Goal: Task Accomplishment & Management: Manage account settings

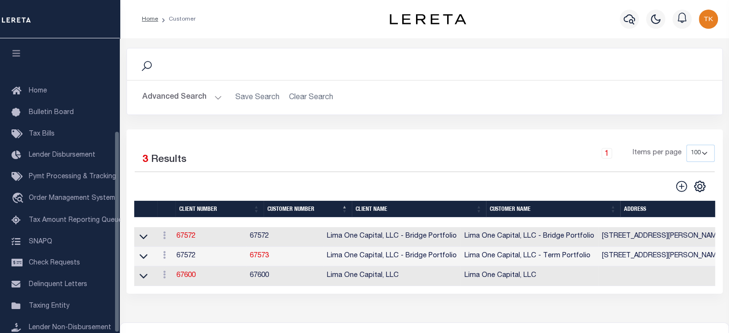
scroll to position [135, 0]
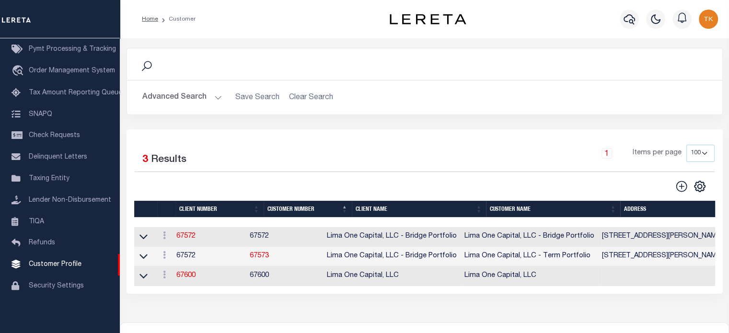
click at [158, 94] on button "Advanced Search" at bounding box center [182, 97] width 80 height 19
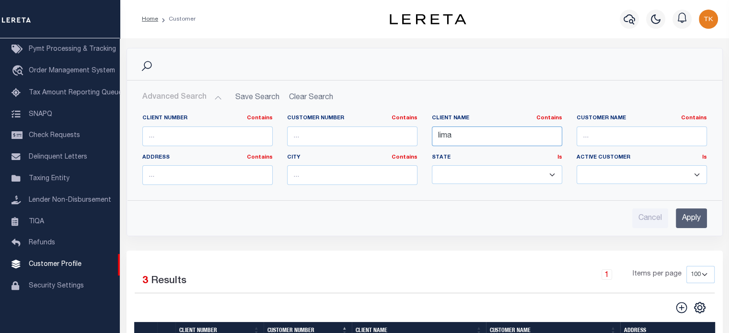
drag, startPoint x: 464, startPoint y: 139, endPoint x: 415, endPoint y: 137, distance: 49.9
click at [415, 137] on div "Client Number Contains Contains Is Customer Number Contains Contains Is Contains" at bounding box center [424, 154] width 579 height 78
type input "dakota"
click at [696, 217] on input "Apply" at bounding box center [691, 219] width 31 height 20
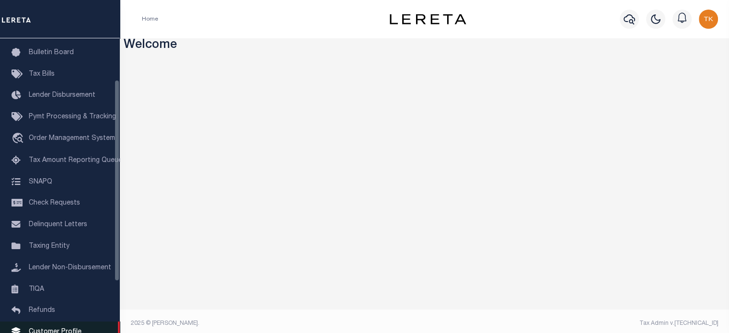
scroll to position [135, 0]
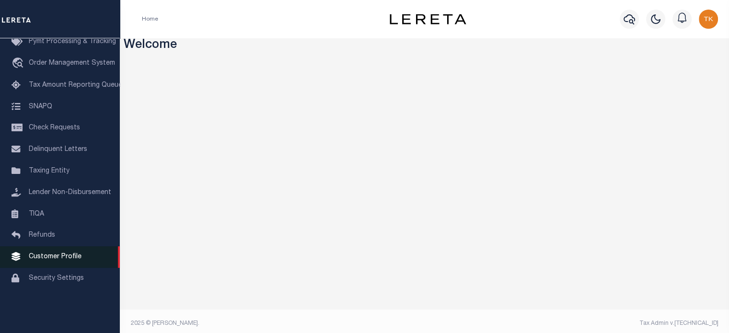
click at [66, 260] on span "Customer Profile" at bounding box center [55, 257] width 53 height 7
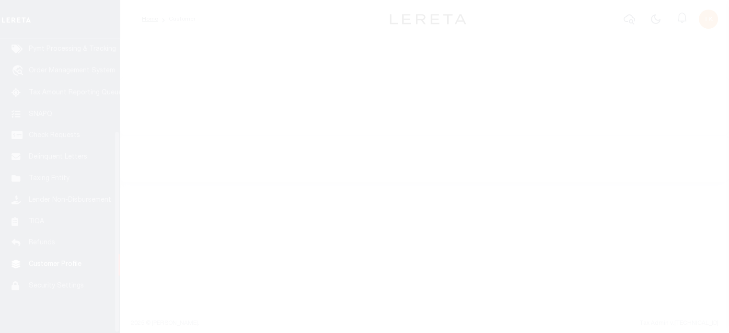
scroll to position [135, 0]
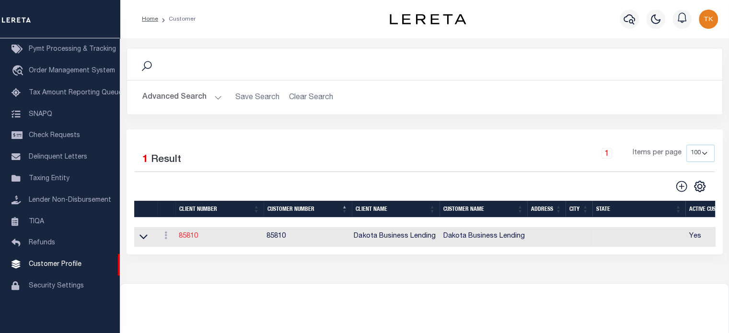
click at [184, 237] on link "85810" at bounding box center [188, 236] width 19 height 7
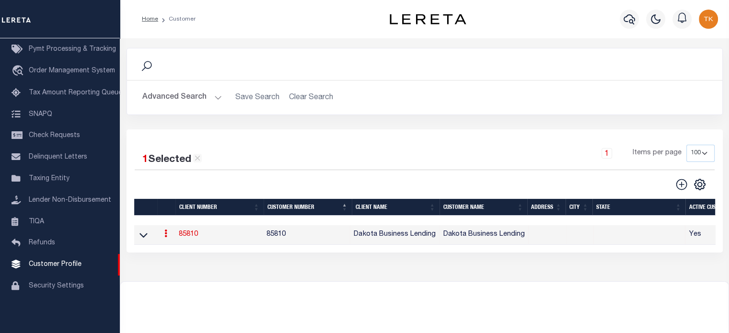
select select
type input "Dakota Business Lending"
type input "85810"
type input "Dakota Business Lending"
type input "[PERSON_NAME]"
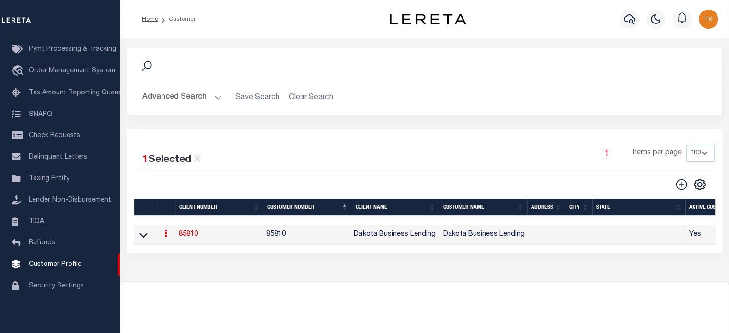
type input "[PERSON_NAME]"
select select "Commercial"
type input "[PERSON_NAME]"
type input "Customer Service"
type input "[DATE]"
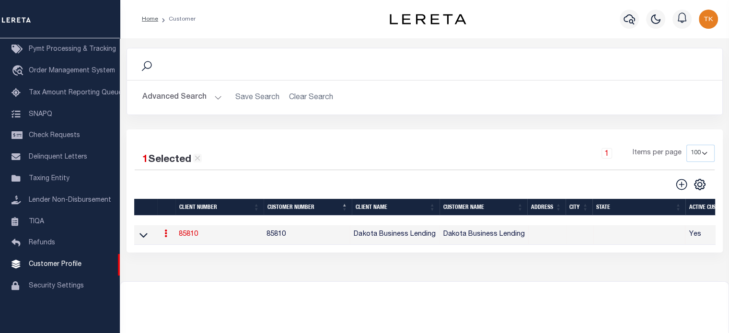
select select "Tier 3"
checkbox input "true"
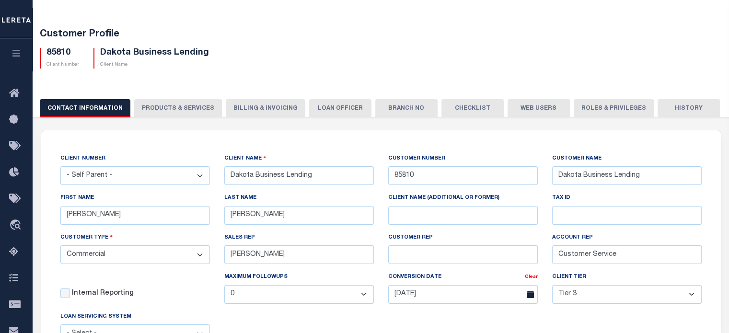
scroll to position [48, 0]
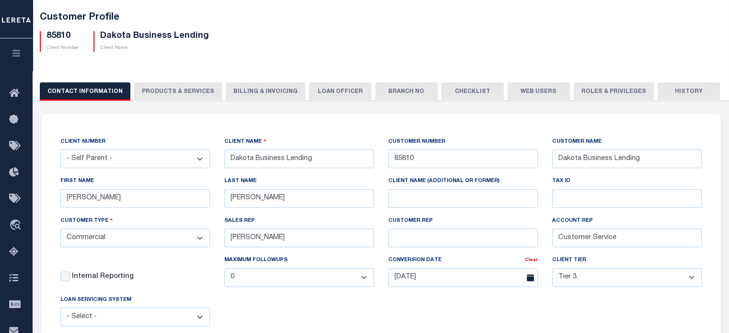
click at [267, 91] on button "Billing & Invoicing" at bounding box center [266, 91] width 80 height 18
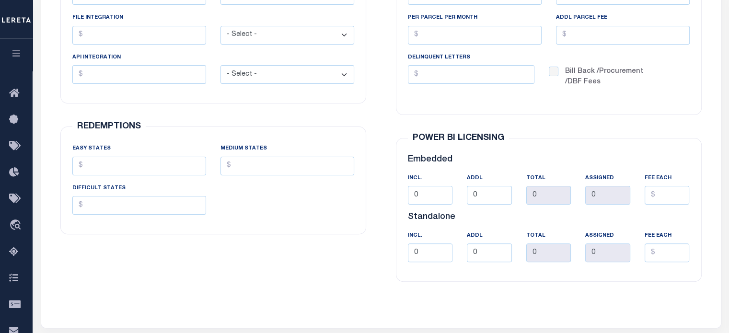
scroll to position [0, 0]
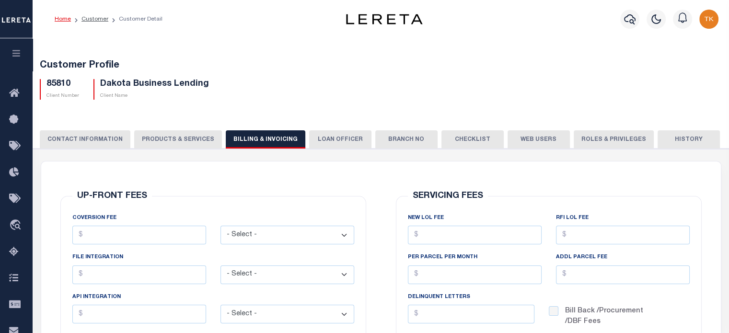
click at [518, 139] on button "Web Users" at bounding box center [539, 139] width 62 height 18
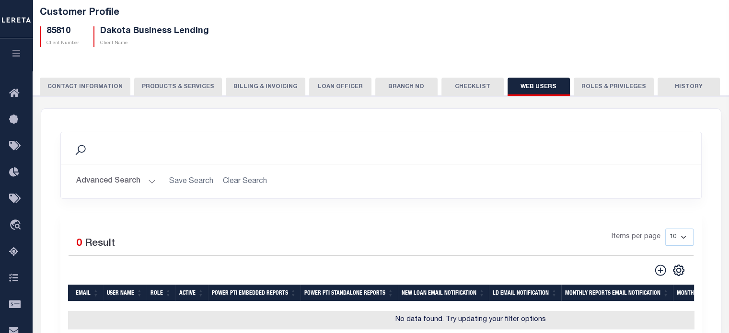
scroll to position [48, 0]
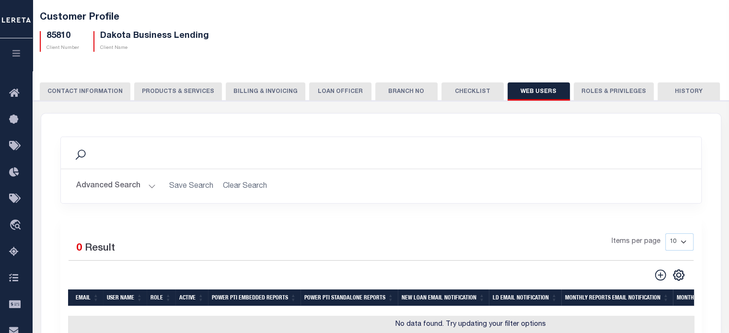
click at [578, 94] on button "Roles & Privileges" at bounding box center [614, 91] width 80 height 18
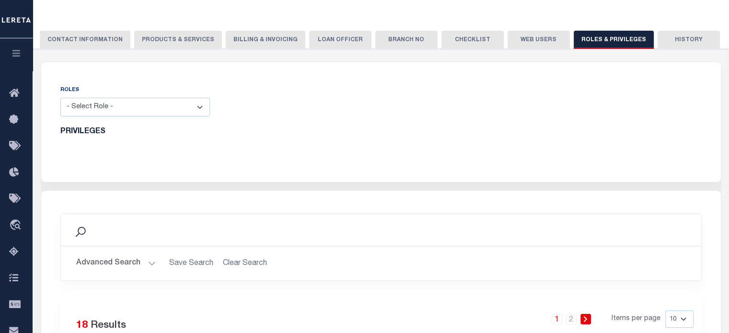
scroll to position [0, 0]
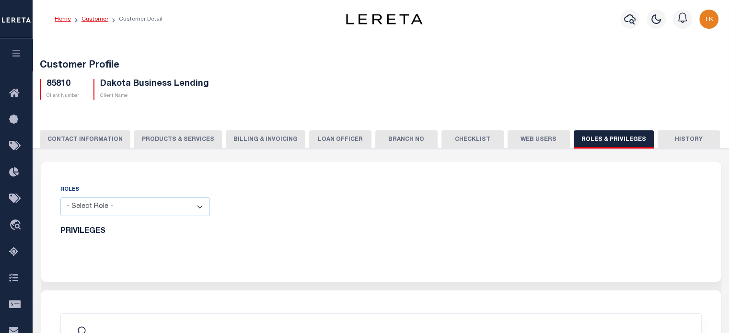
click at [89, 19] on link "Customer" at bounding box center [94, 19] width 27 height 6
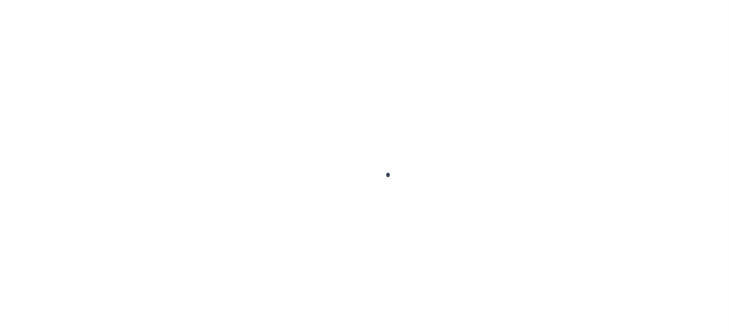
scroll to position [135, 0]
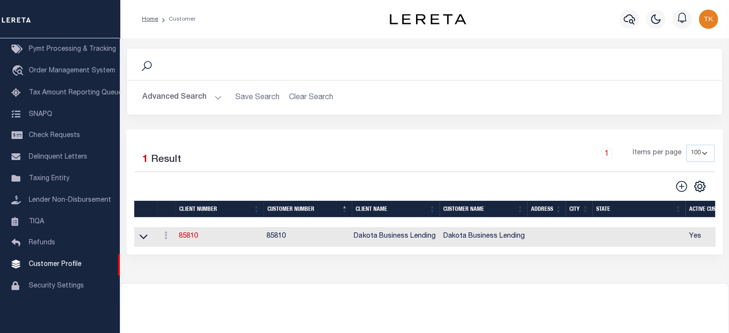
click at [193, 95] on button "Advanced Search" at bounding box center [182, 97] width 80 height 19
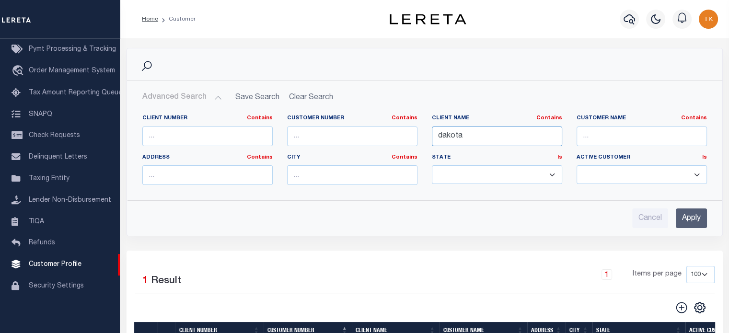
drag, startPoint x: 514, startPoint y: 141, endPoint x: 354, endPoint y: 139, distance: 160.1
click at [354, 139] on div "Client Number Contains Contains Is Customer Number Contains Contains Is Contains" at bounding box center [424, 154] width 579 height 78
type input "illiana"
click at [681, 214] on input "Apply" at bounding box center [691, 219] width 31 height 20
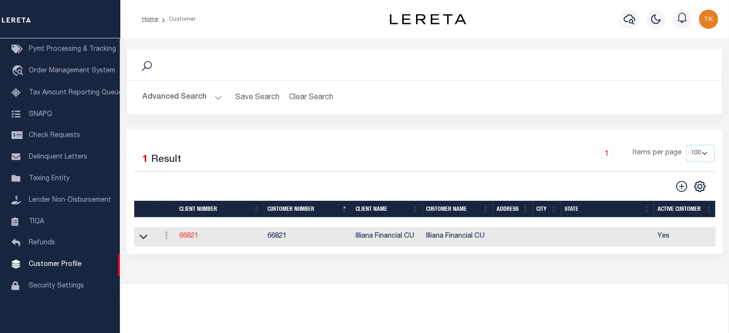
click at [187, 236] on link "66821" at bounding box center [188, 236] width 19 height 7
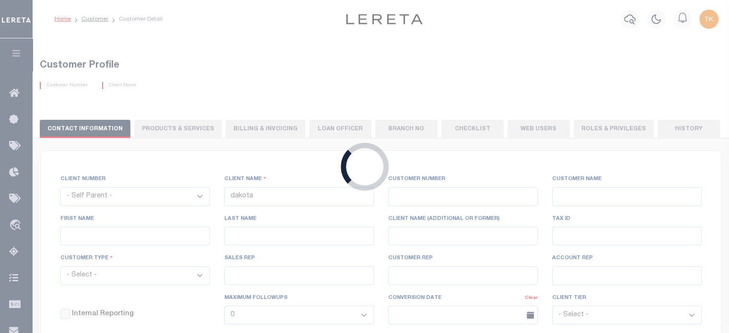
select select
type input "Illiana Financial CU"
type input "66821"
type input "Illiana Financial CU"
type input "Aliska J"
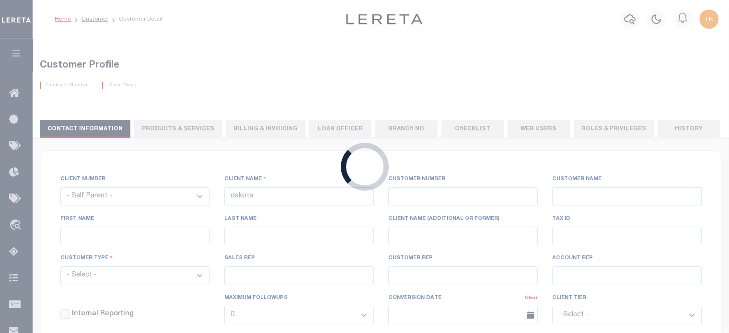
type input "Rice"
select select "Mixed Portfolio"
type input "Adam Villaneda"
type input "Customer Service"
select select "Tier 3"
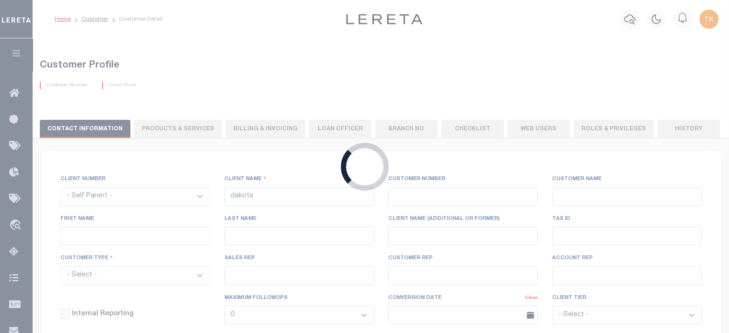
checkbox input "true"
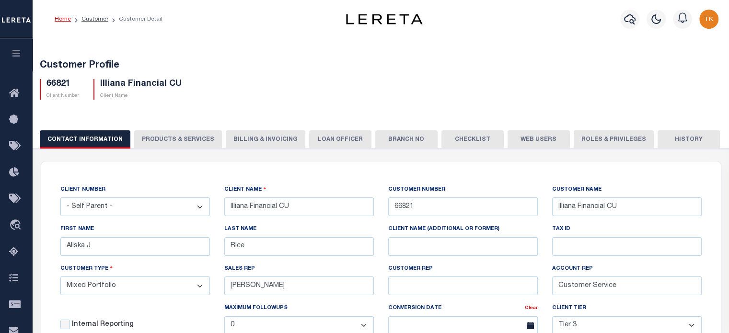
click at [255, 142] on button "Billing & Invoicing" at bounding box center [266, 139] width 80 height 18
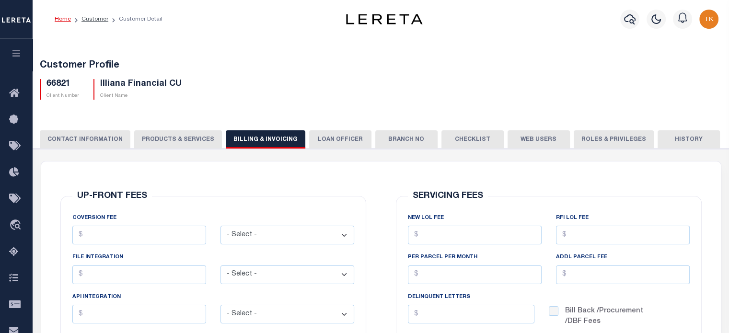
click at [527, 136] on button "Web Users" at bounding box center [539, 139] width 62 height 18
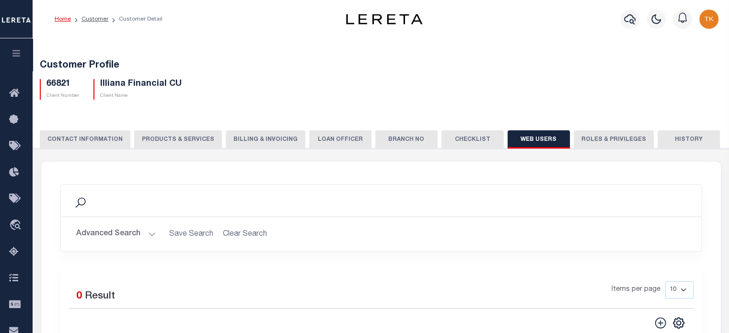
click at [531, 136] on button "Web Users" at bounding box center [539, 139] width 62 height 18
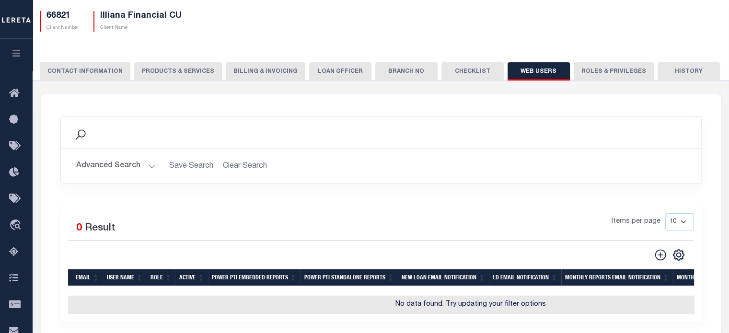
scroll to position [48, 0]
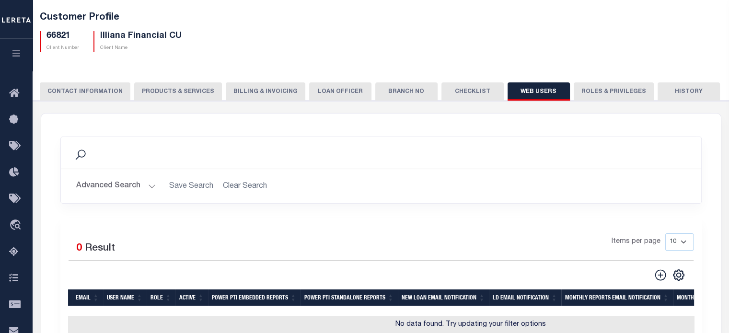
click at [272, 87] on button "Billing & Invoicing" at bounding box center [266, 91] width 80 height 18
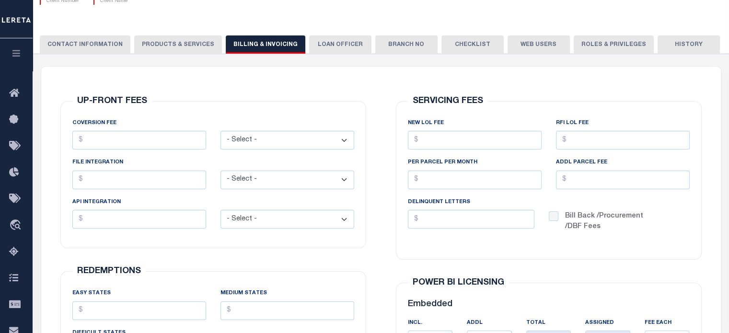
scroll to position [192, 0]
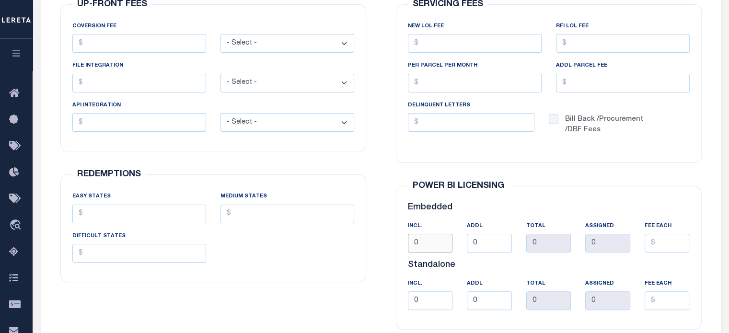
drag, startPoint x: 431, startPoint y: 247, endPoint x: 367, endPoint y: 239, distance: 65.2
click at [367, 239] on div "UP-FRONT FEES COVERSION FEE - Select - Flat Per Loan Per Parcel - Select -" at bounding box center [381, 167] width 671 height 394
type input "5"
click at [386, 256] on div "SERVICING FEES NEW LOL FEE RFI LOL Fee PER PARCEL PER MONTH ADDL PARCEL FEE Emb…" at bounding box center [549, 167] width 336 height 394
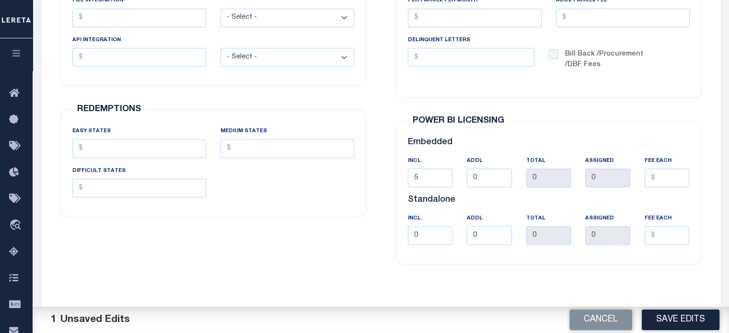
scroll to position [288, 0]
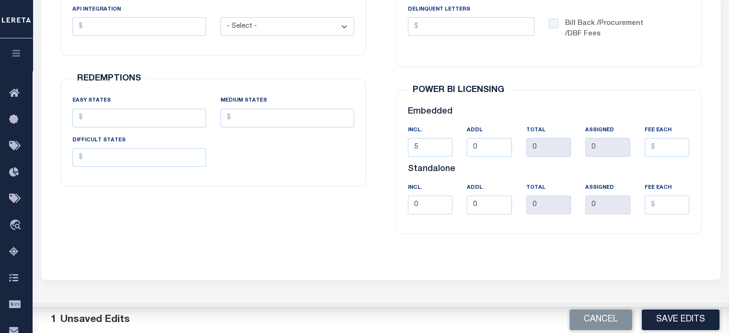
click at [689, 320] on button "Save Edits" at bounding box center [681, 320] width 78 height 21
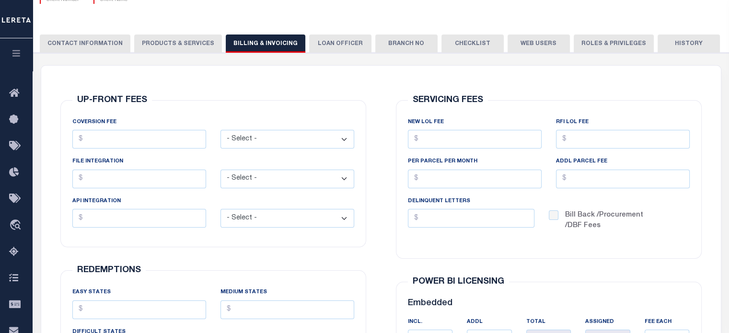
scroll to position [96, 0]
click at [541, 42] on button "Web Users" at bounding box center [539, 44] width 62 height 18
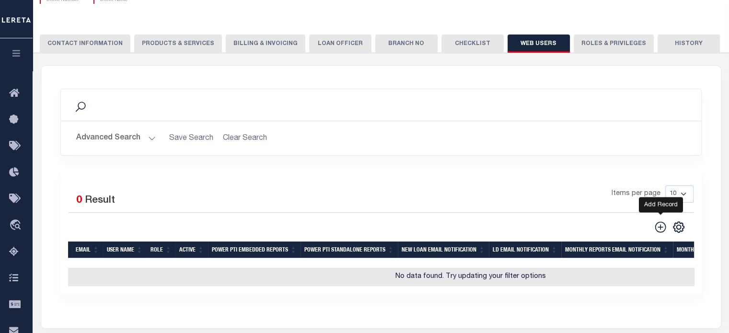
click at [661, 225] on icon at bounding box center [660, 226] width 11 height 11
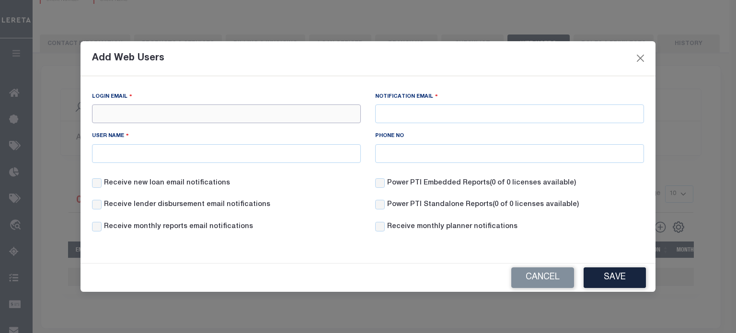
click at [113, 118] on input "Login Email" at bounding box center [226, 113] width 269 height 19
paste input "Aliskar@illiana.org"
type input "Aliskar@illiana.org"
click at [132, 152] on input "User Name" at bounding box center [226, 153] width 269 height 19
paste input "Aliskar@illiana.org"
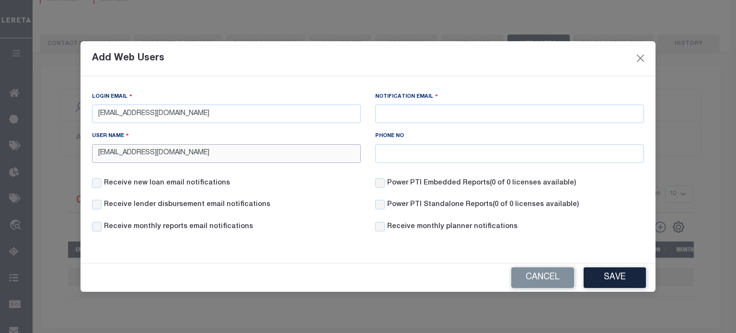
type input "Aliskar@illiana.org"
click at [442, 115] on input "Notification Email" at bounding box center [509, 113] width 269 height 19
paste input "Aliskar@illiana.org"
type input "Aliskar@illiana.org"
click at [101, 186] on input "Receive new loan email notifications" at bounding box center [97, 183] width 10 height 10
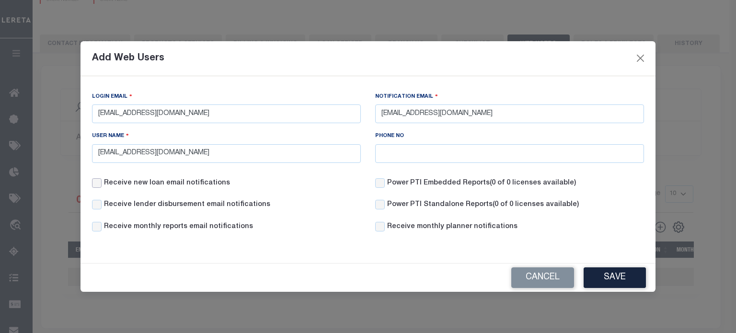
checkbox input "true"
click at [92, 205] on input "Receive lender disbursement email notifications" at bounding box center [97, 205] width 10 height 10
checkbox input "true"
click at [92, 232] on input "Receive monthly reports email notifications" at bounding box center [97, 227] width 10 height 10
checkbox input "true"
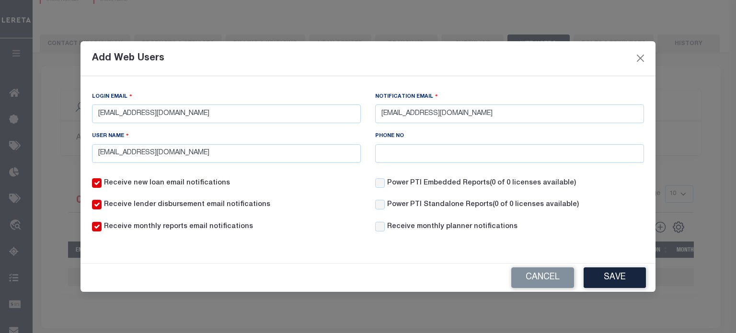
click at [379, 188] on div "Power PTI Embedded Reports (0 of 0 licenses available)" at bounding box center [475, 183] width 201 height 11
click at [378, 184] on input "Power PTI Embedded Reports (0 of 0 licenses available)" at bounding box center [380, 183] width 10 height 10
checkbox input "true"
click at [380, 230] on input "Receive monthly planner notifications" at bounding box center [380, 227] width 10 height 10
checkbox input "true"
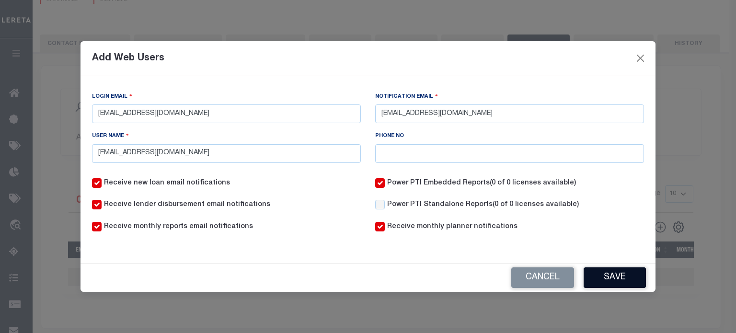
click at [622, 280] on button "Save" at bounding box center [615, 277] width 62 height 21
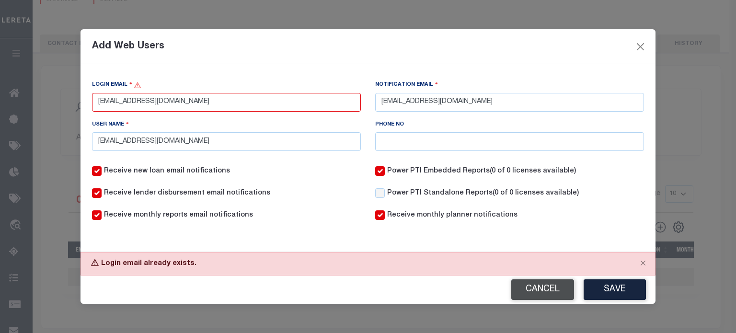
click at [550, 291] on button "Cancel" at bounding box center [542, 289] width 63 height 21
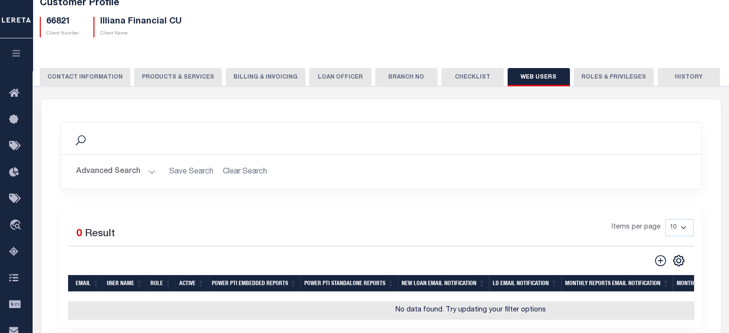
scroll to position [48, 0]
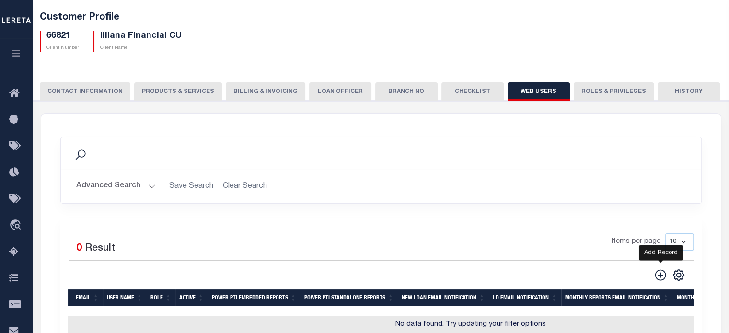
click at [661, 271] on icon at bounding box center [660, 275] width 12 height 12
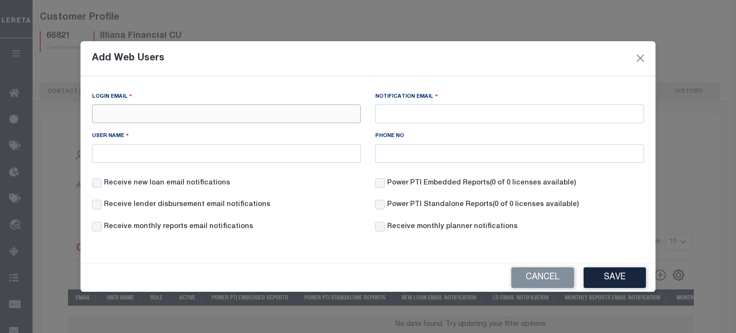
click at [113, 115] on input "Login Email" at bounding box center [226, 113] width 269 height 19
paste input "Aliskar@illiana.org"
click at [154, 118] on input "Aliskar@illiana.org" at bounding box center [226, 113] width 269 height 19
type input "Aliskar@illiana.org"
click at [140, 148] on input "User Name" at bounding box center [226, 153] width 269 height 19
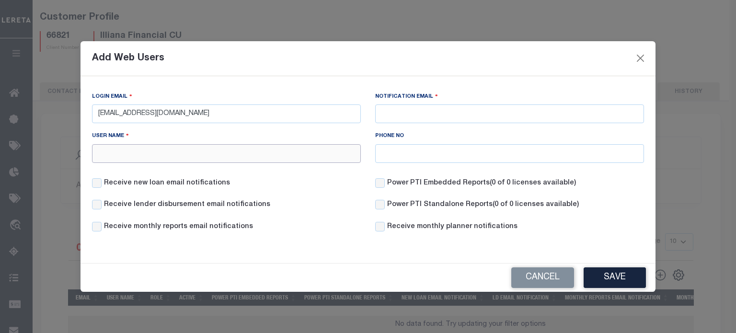
paste input "Aliskar@illiana.org"
type input "Aliskar@illiana.org"
click at [443, 115] on input "Notification Email" at bounding box center [509, 113] width 269 height 19
paste input "Aliskar@illiana.org"
type input "Aliskar@illiana.org"
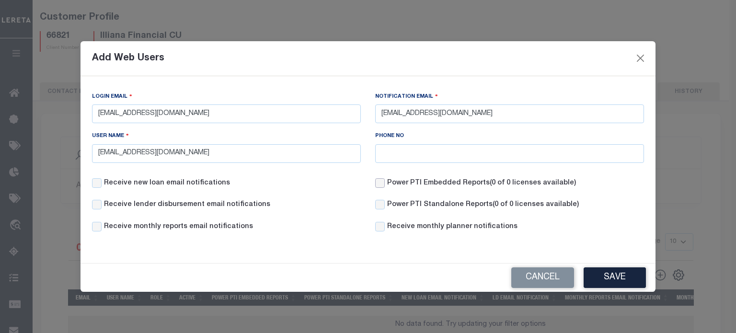
click at [382, 180] on input "Power PTI Embedded Reports (0 of 0 licenses available)" at bounding box center [380, 183] width 10 height 10
checkbox input "true"
click at [378, 226] on input "Receive monthly planner notifications" at bounding box center [380, 227] width 10 height 10
checkbox input "true"
click at [93, 226] on input "Receive monthly reports email notifications" at bounding box center [97, 227] width 10 height 10
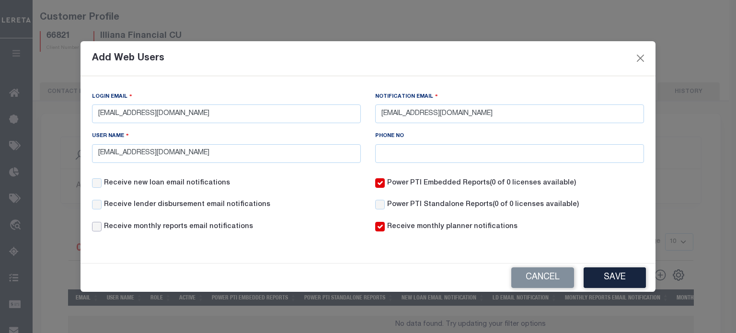
checkbox input "true"
click at [101, 199] on div "Receive new loan email notifications" at bounding box center [226, 189] width 283 height 22
click at [94, 180] on input "Receive new loan email notifications" at bounding box center [97, 183] width 10 height 10
checkbox input "true"
click at [95, 204] on input "Receive lender disbursement email notifications" at bounding box center [97, 205] width 10 height 10
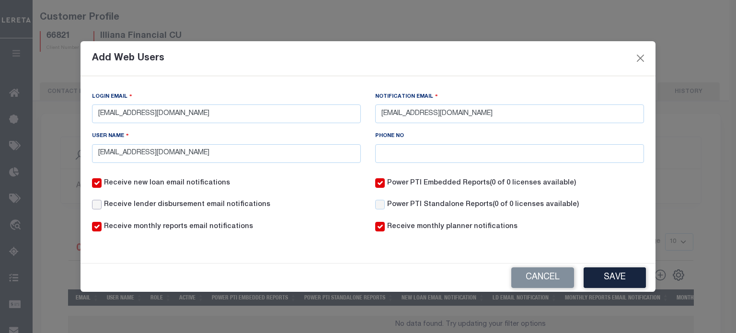
checkbox input "true"
click at [625, 278] on button "Save" at bounding box center [615, 277] width 62 height 21
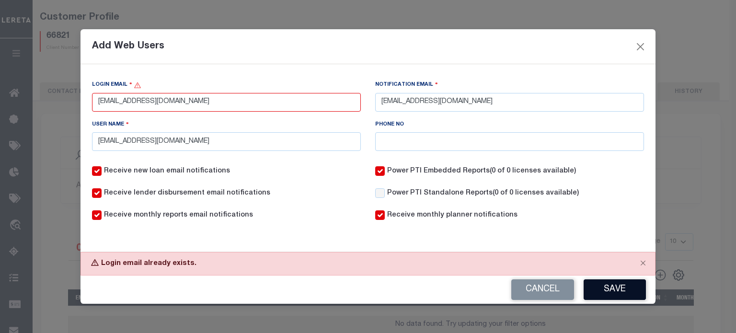
click at [625, 291] on button "Save" at bounding box center [615, 289] width 62 height 21
click at [550, 288] on button "Cancel" at bounding box center [542, 289] width 63 height 21
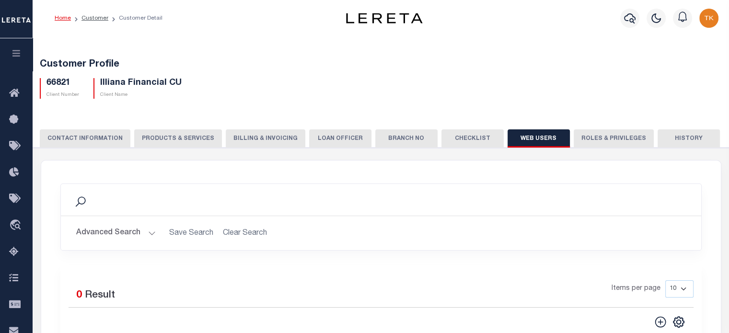
scroll to position [0, 0]
click at [128, 234] on button "Advanced Search" at bounding box center [116, 234] width 80 height 19
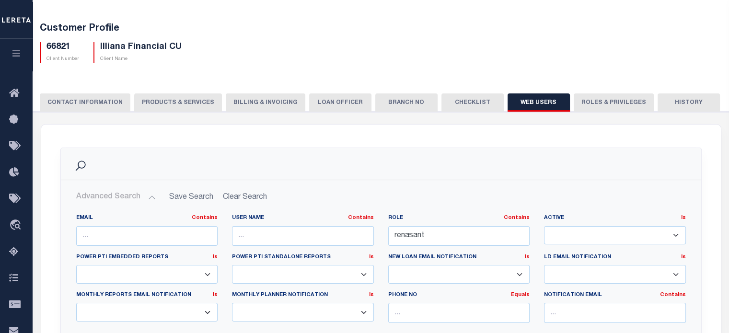
scroll to position [96, 0]
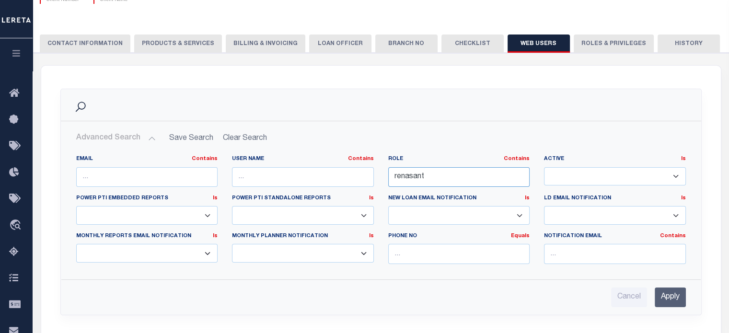
drag, startPoint x: 431, startPoint y: 179, endPoint x: 364, endPoint y: 178, distance: 67.6
click at [364, 178] on div "EMAIL Contains Contains Is USER NAME Contains Contains Is Contains Contains Is" at bounding box center [381, 213] width 624 height 116
click at [241, 137] on h2 "Advanced Search Save Search Clear Search WebUsersGridWrapper_dynamictable_____D…" at bounding box center [381, 138] width 625 height 19
click at [241, 136] on h2 "Advanced Search Save Search Clear Search WebUsersGridWrapper_dynamictable_____D…" at bounding box center [381, 138] width 625 height 19
click at [443, 267] on div "PHONE NO Equals Equals Is Not Equal To Is Greater Than Is Less Than" at bounding box center [459, 251] width 156 height 39
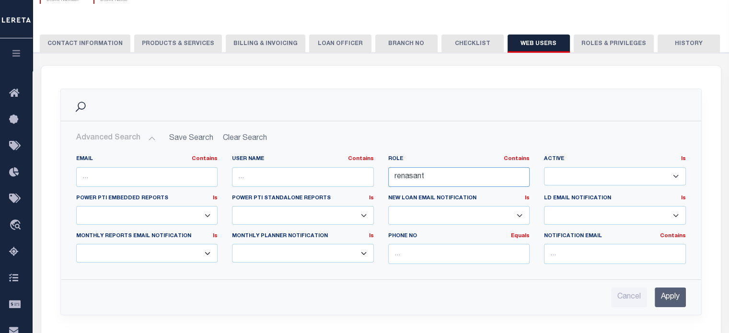
drag, startPoint x: 426, startPoint y: 174, endPoint x: 288, endPoint y: 174, distance: 138.5
click at [288, 174] on div "EMAIL Contains Contains Is USER NAME Contains Contains Is Contains Contains Is" at bounding box center [381, 213] width 624 height 116
click at [682, 294] on input "Apply" at bounding box center [670, 298] width 31 height 20
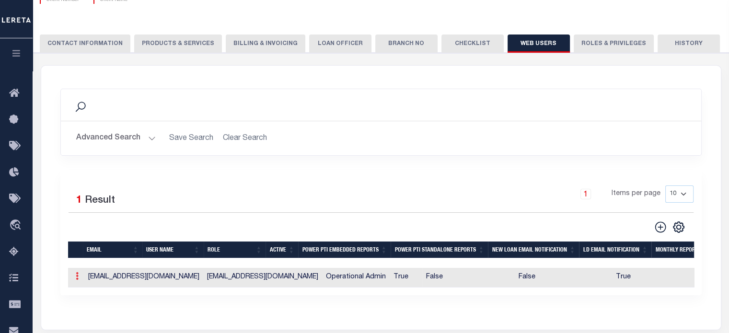
click at [73, 277] on link at bounding box center [77, 278] width 11 height 8
click at [88, 303] on link "Edit" at bounding box center [94, 307] width 44 height 16
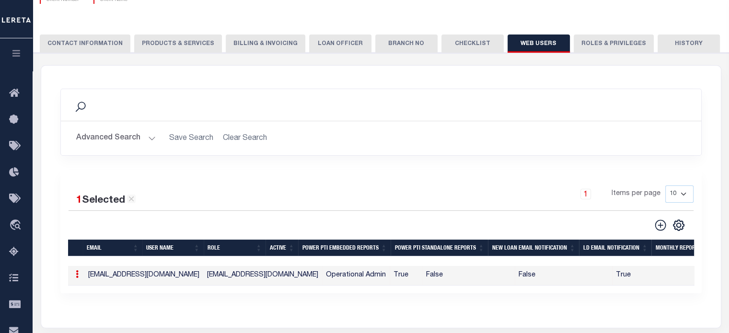
type input "aliskar@illiana.org"
checkbox input "true"
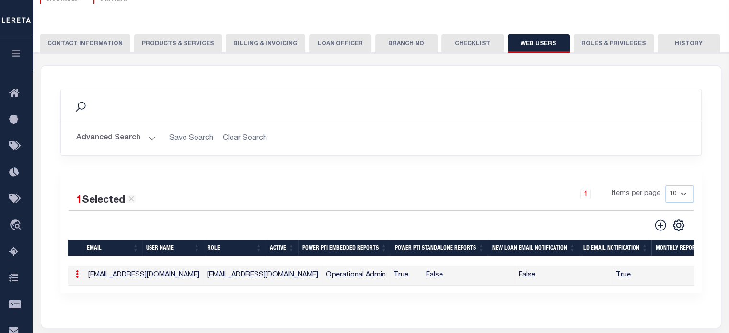
checkbox input "true"
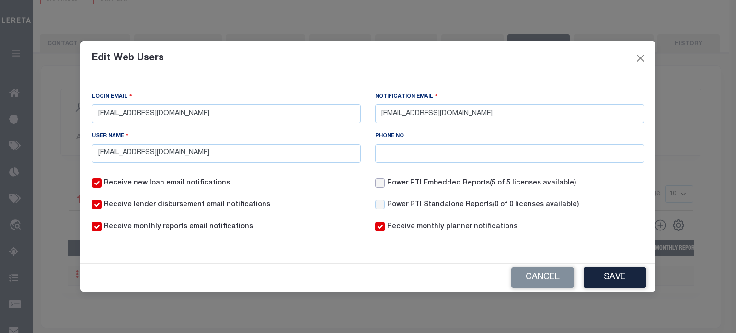
click at [383, 188] on input "Power PTI Embedded Reports (5 of 5 licenses available)" at bounding box center [380, 183] width 10 height 10
checkbox input "true"
click at [379, 205] on input "Power PTI Standalone Reports (0 of 0 licenses available)" at bounding box center [380, 205] width 10 height 10
checkbox input "true"
click at [629, 274] on button "Save" at bounding box center [615, 277] width 62 height 21
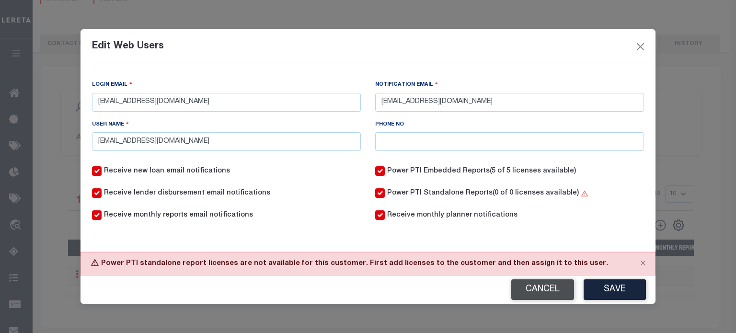
click at [526, 290] on button "Cancel" at bounding box center [542, 289] width 63 height 21
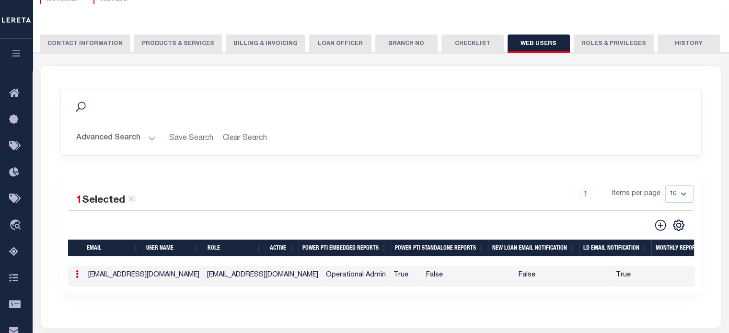
click at [233, 39] on button "Billing & Invoicing" at bounding box center [266, 44] width 80 height 18
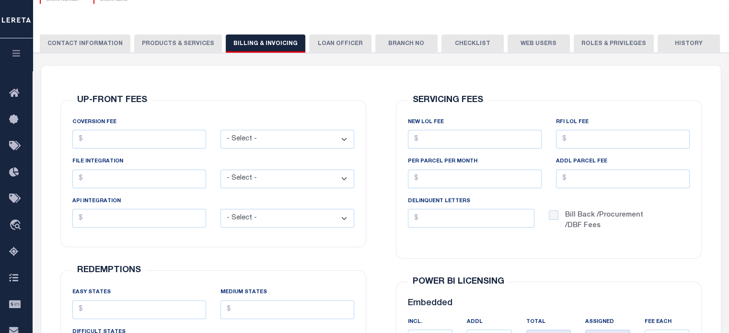
scroll to position [240, 0]
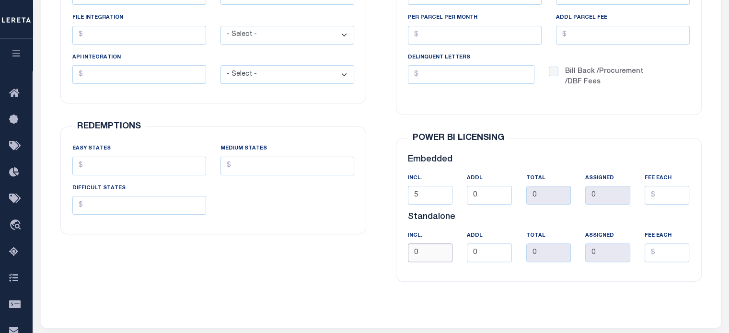
drag, startPoint x: 419, startPoint y: 254, endPoint x: 403, endPoint y: 251, distance: 17.0
click at [403, 251] on div "INCl. 0" at bounding box center [430, 250] width 59 height 39
type input "5"
click at [438, 127] on div "POWER BI LICENSING Embedded INCl. 5 ADDL 0 TOTAL 0 0" at bounding box center [548, 210] width 321 height 167
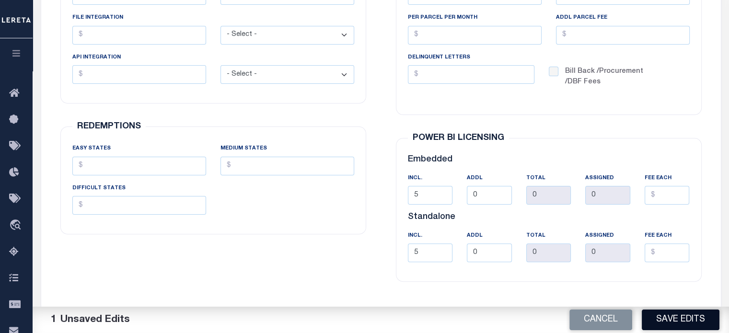
click at [670, 320] on button "Save Edits" at bounding box center [681, 320] width 78 height 21
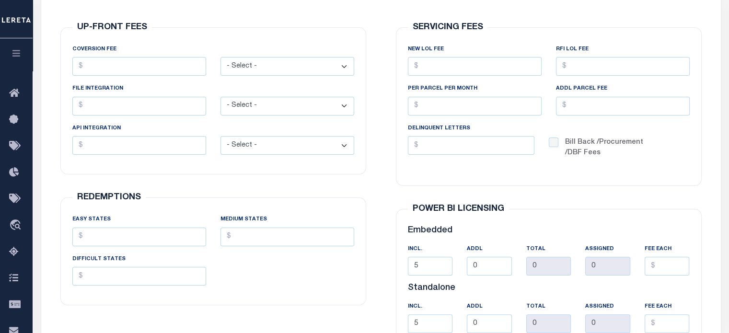
scroll to position [96, 0]
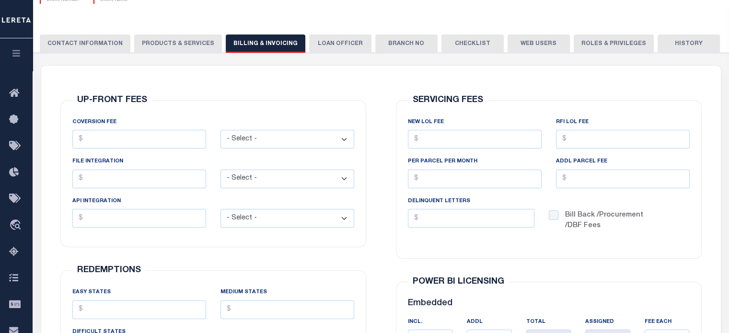
click at [530, 44] on button "Web Users" at bounding box center [539, 44] width 62 height 18
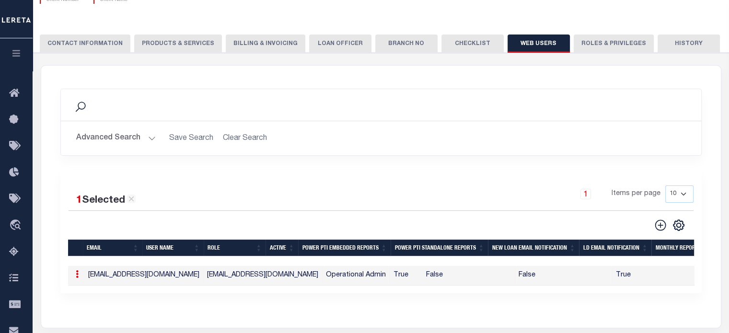
click at [76, 276] on icon at bounding box center [77, 274] width 3 height 8
click at [92, 302] on link "Edit" at bounding box center [94, 305] width 44 height 16
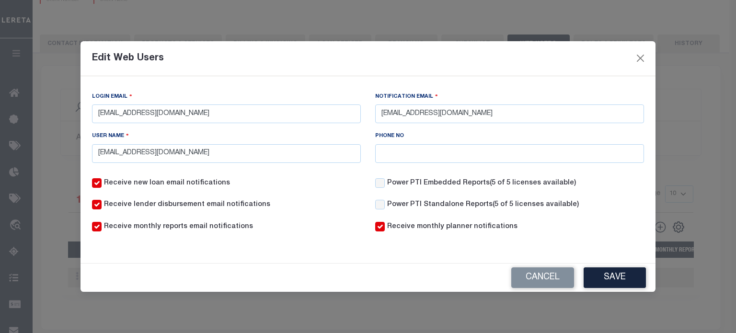
click at [385, 184] on div "Power PTI Embedded Reports (5 of 5 licenses available)" at bounding box center [475, 183] width 201 height 11
click at [384, 186] on input "Power PTI Embedded Reports (5 of 5 licenses available)" at bounding box center [380, 183] width 10 height 10
checkbox input "true"
click at [380, 207] on input "Power PTI Standalone Reports (5 of 5 licenses available)" at bounding box center [380, 205] width 10 height 10
checkbox input "true"
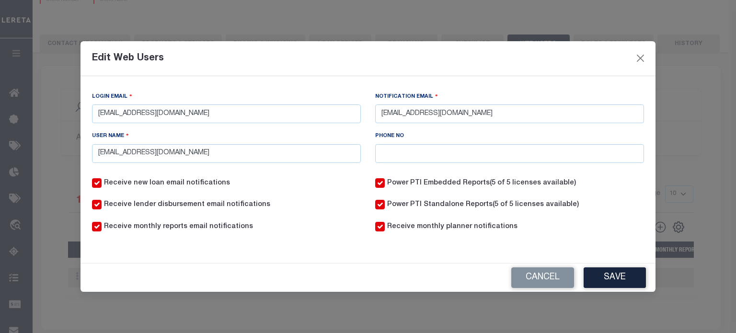
click at [617, 272] on button "Save" at bounding box center [615, 277] width 62 height 21
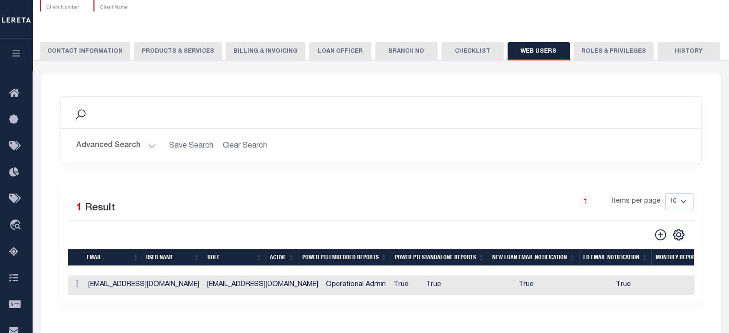
scroll to position [0, 0]
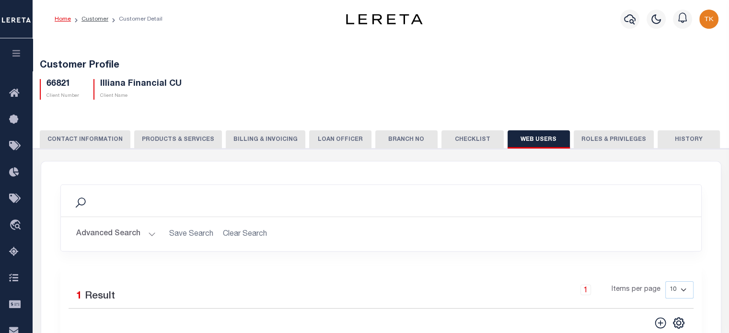
click at [95, 13] on ol "Home Customer Customer Detail" at bounding box center [108, 19] width 123 height 20
click at [95, 20] on link "Customer" at bounding box center [94, 19] width 27 height 6
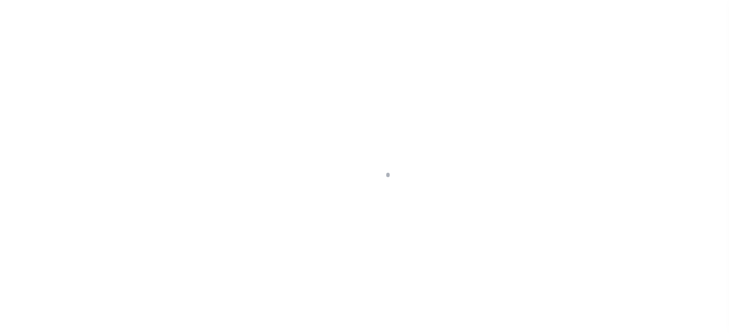
scroll to position [135, 0]
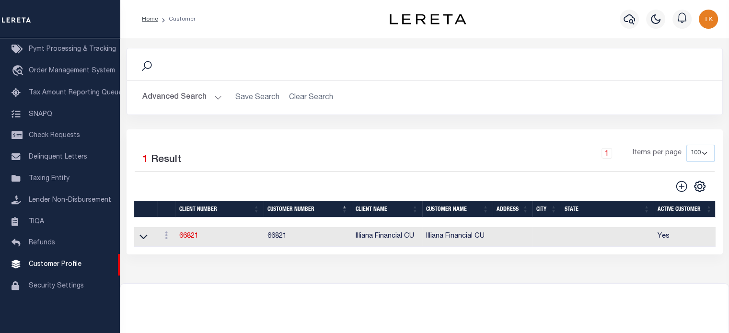
click at [201, 95] on button "Advanced Search" at bounding box center [182, 97] width 80 height 19
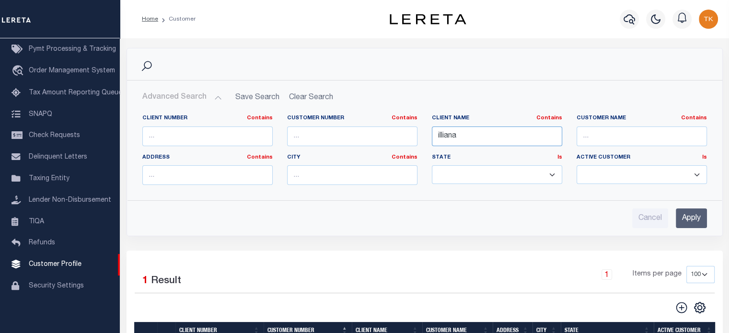
drag, startPoint x: 475, startPoint y: 136, endPoint x: 357, endPoint y: 147, distance: 118.9
click at [357, 147] on div "Client Number Contains Contains Is Customer Number Contains Contains Is Contains" at bounding box center [424, 154] width 579 height 78
type input "dakota"
click at [701, 216] on input "Apply" at bounding box center [691, 219] width 31 height 20
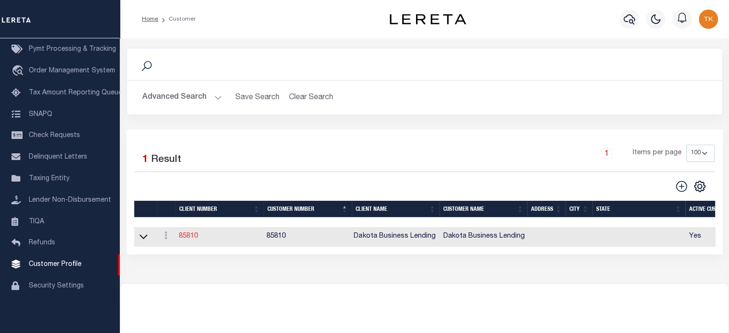
click at [185, 235] on link "85810" at bounding box center [188, 236] width 19 height 7
select select
type input "Dakota Business Lending"
type input "85810"
type input "Dakota Business Lending"
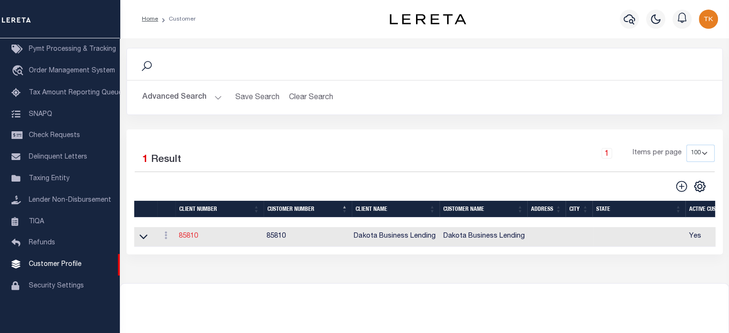
type input "[PERSON_NAME]"
select select "Commercial"
type input "[PERSON_NAME]"
type input "Customer Service"
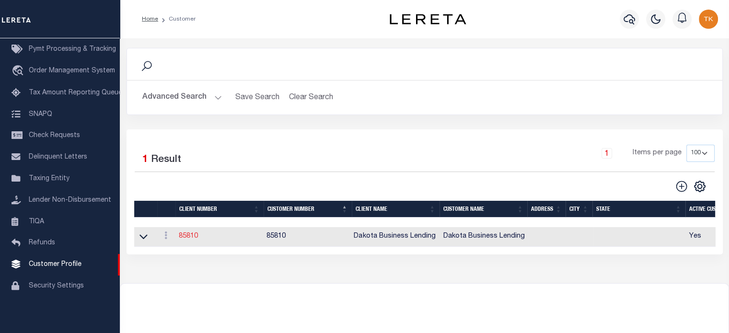
type input "[DATE]"
select select "Tier 3"
checkbox input "true"
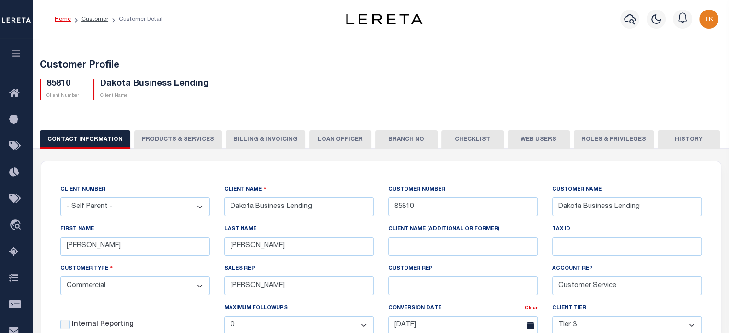
click at [261, 139] on button "Billing & Invoicing" at bounding box center [266, 139] width 80 height 18
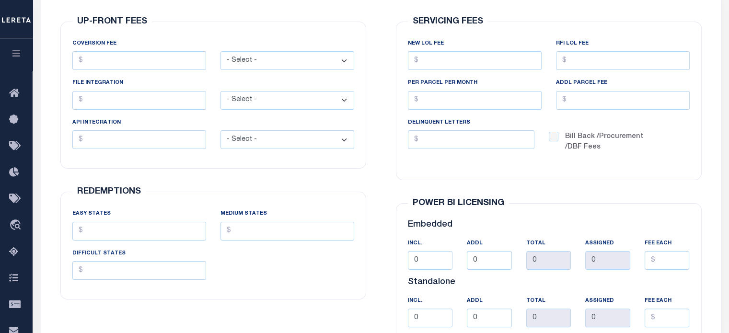
scroll to position [192, 0]
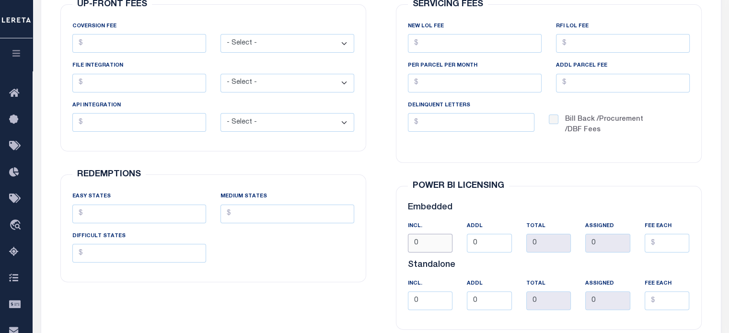
drag, startPoint x: 421, startPoint y: 243, endPoint x: 360, endPoint y: 249, distance: 61.6
click at [360, 248] on div "UP-FRONT FEES COVERSION FEE - Select - Flat Per Loan Per Parcel - Select -" at bounding box center [381, 167] width 671 height 394
type input "5"
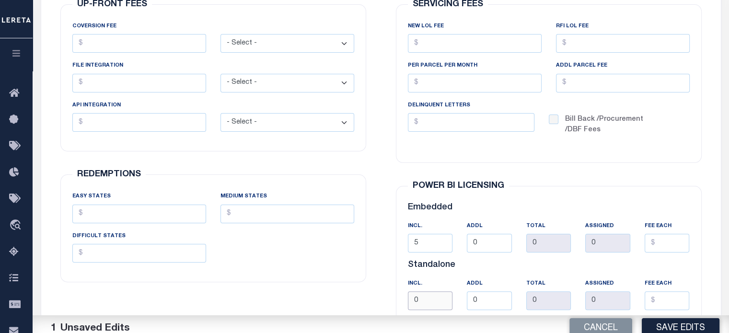
drag, startPoint x: 417, startPoint y: 299, endPoint x: 393, endPoint y: 303, distance: 24.9
click at [393, 303] on div "POWER BI LICENSING Embedded INCl. 5 ADDL 0 TOTAL 0 0" at bounding box center [548, 257] width 321 height 167
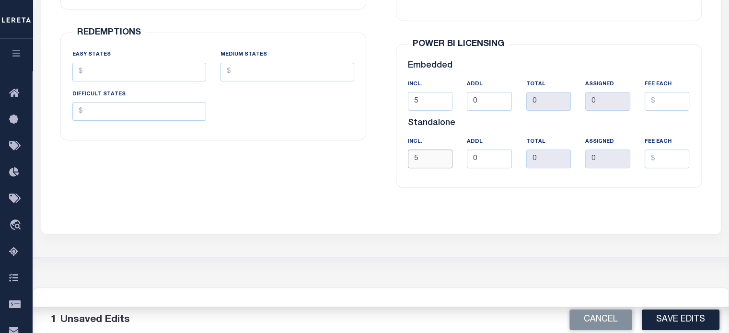
scroll to position [336, 0]
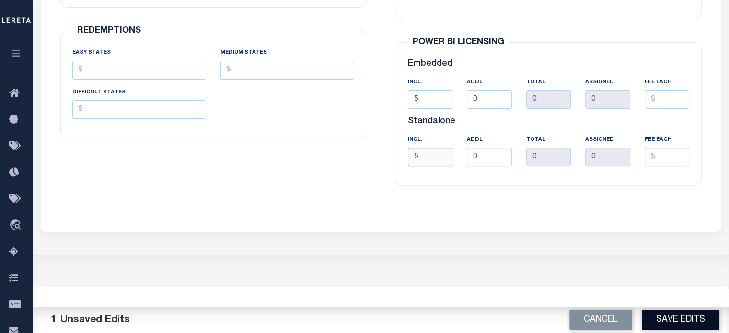
type input "5"
click at [667, 315] on button "Save Edits" at bounding box center [681, 320] width 78 height 21
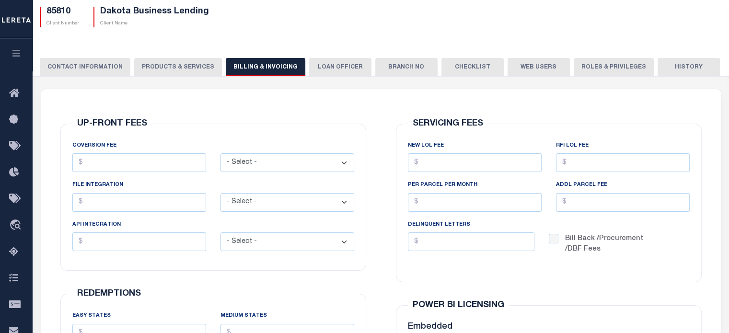
scroll to position [48, 0]
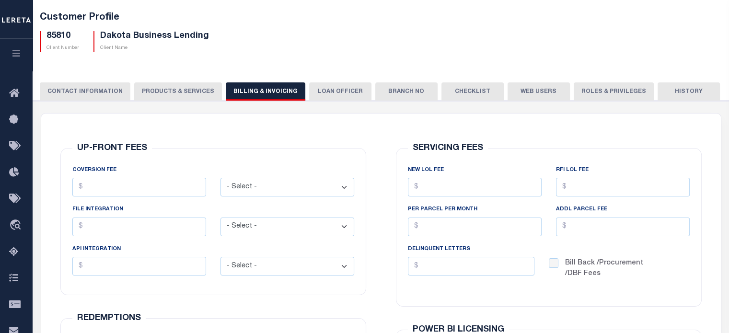
click at [522, 91] on button "Web Users" at bounding box center [539, 91] width 62 height 18
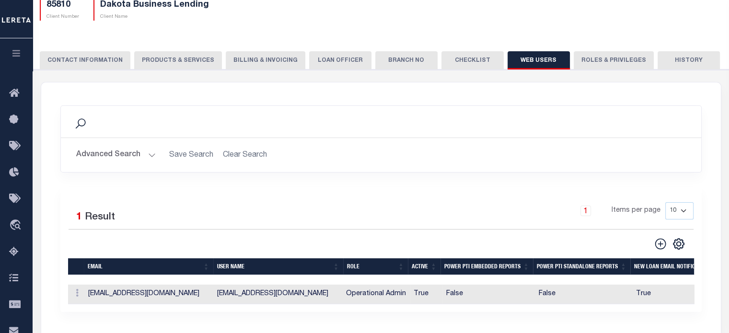
scroll to position [144, 0]
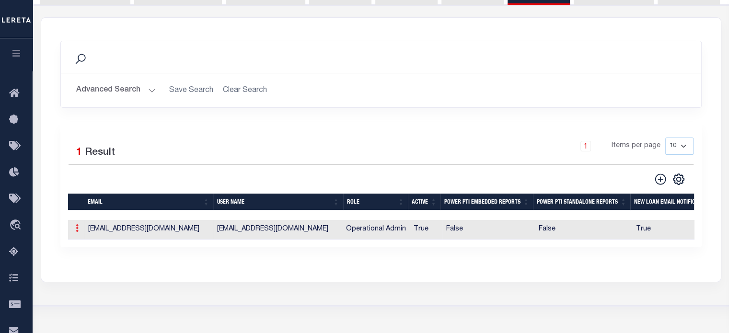
click at [78, 229] on icon at bounding box center [77, 228] width 3 height 8
click at [90, 262] on link "Edit" at bounding box center [94, 259] width 44 height 16
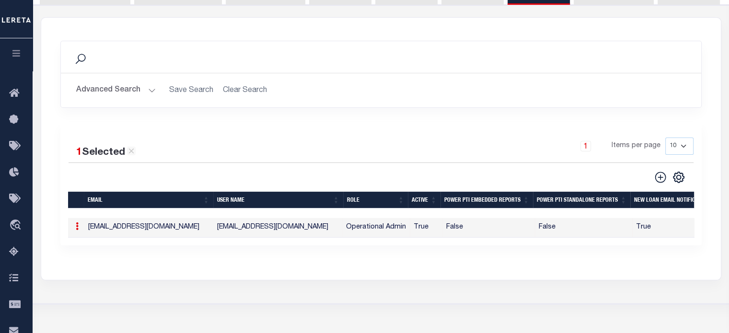
type input "[EMAIL_ADDRESS][DOMAIN_NAME]"
checkbox input "true"
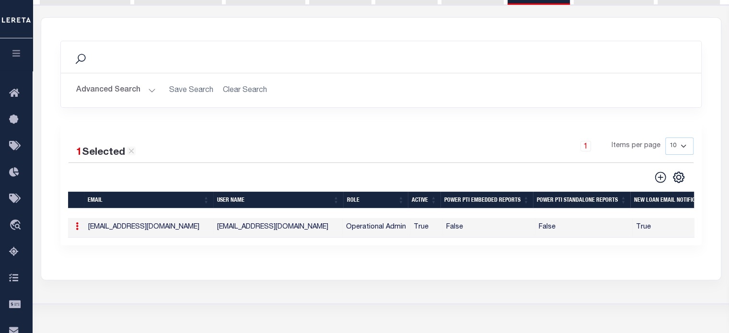
checkbox input "true"
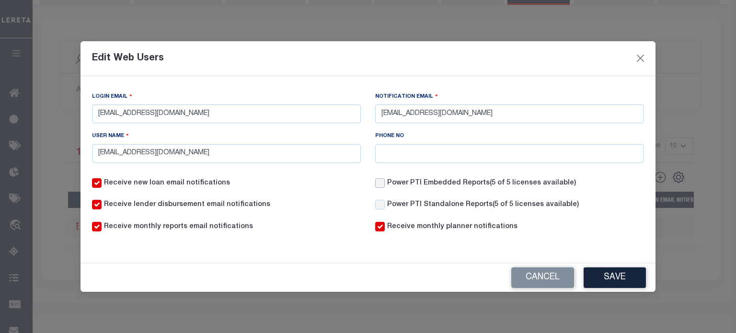
click at [380, 184] on input "Power PTI Embedded Reports (5 of 5 licenses available)" at bounding box center [380, 183] width 10 height 10
checkbox input "true"
click at [379, 208] on input "Power PTI Standalone Reports (5 of 5 licenses available)" at bounding box center [380, 205] width 10 height 10
checkbox input "true"
click at [620, 280] on button "Save" at bounding box center [615, 277] width 62 height 21
